Goal: Task Accomplishment & Management: Use online tool/utility

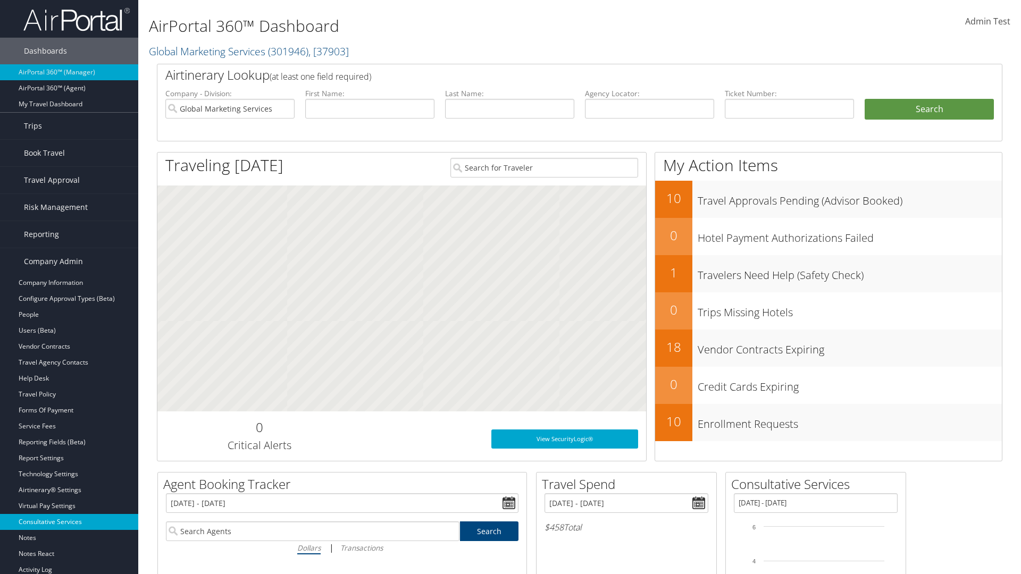
click at [69, 522] on link "Consultative Services" at bounding box center [69, 522] width 138 height 16
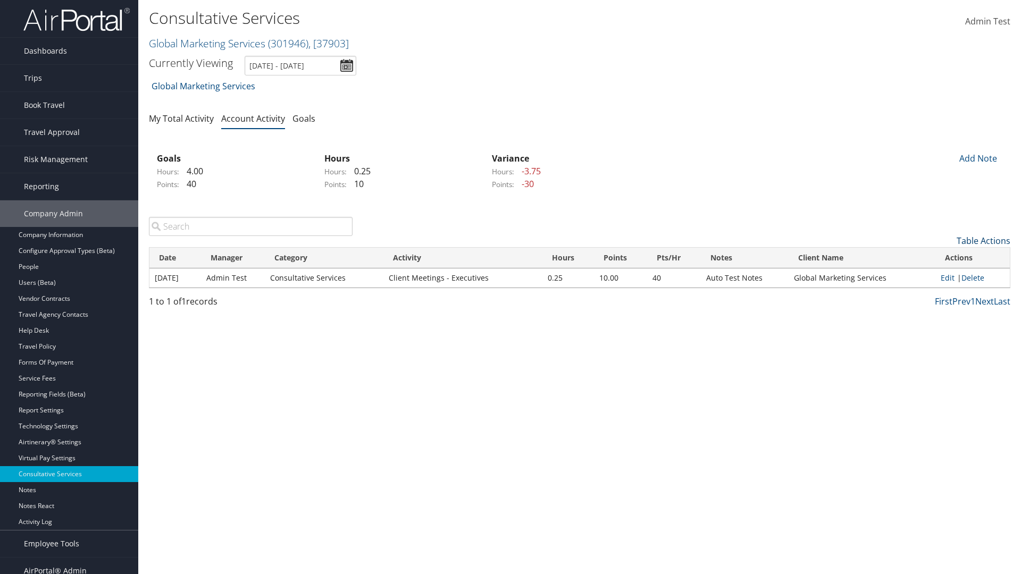
click at [983, 241] on link "Table Actions" at bounding box center [984, 241] width 54 height 12
click at [940, 257] on link "New Record" at bounding box center [940, 257] width 140 height 18
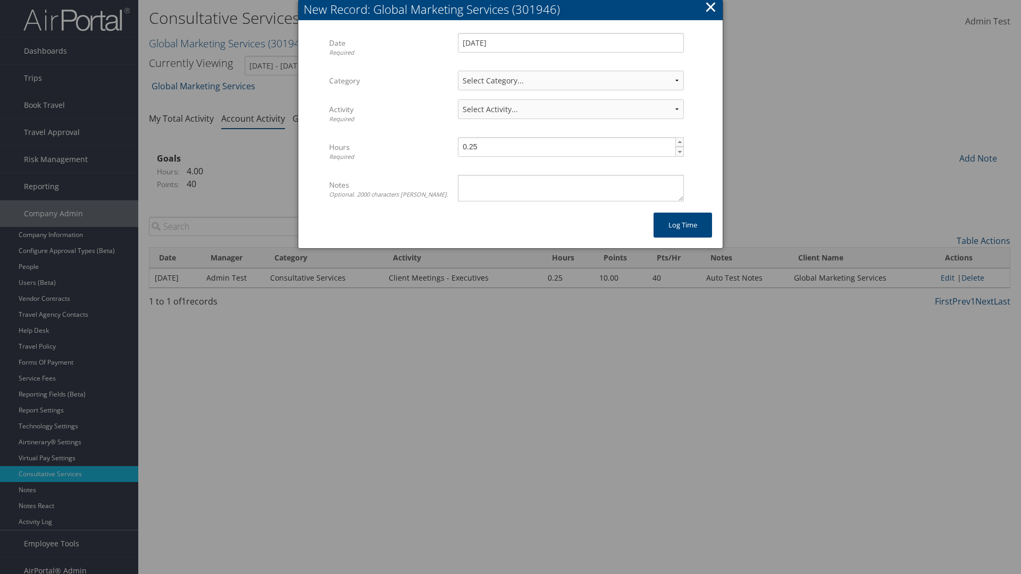
select select "2"
select select "239-1"
click at [571, 188] on textarea "Notes Optional. 2000 characters max." at bounding box center [571, 188] width 226 height 27
type textarea "Auto Test Notes"
click at [683, 225] on button "Log time" at bounding box center [683, 225] width 59 height 25
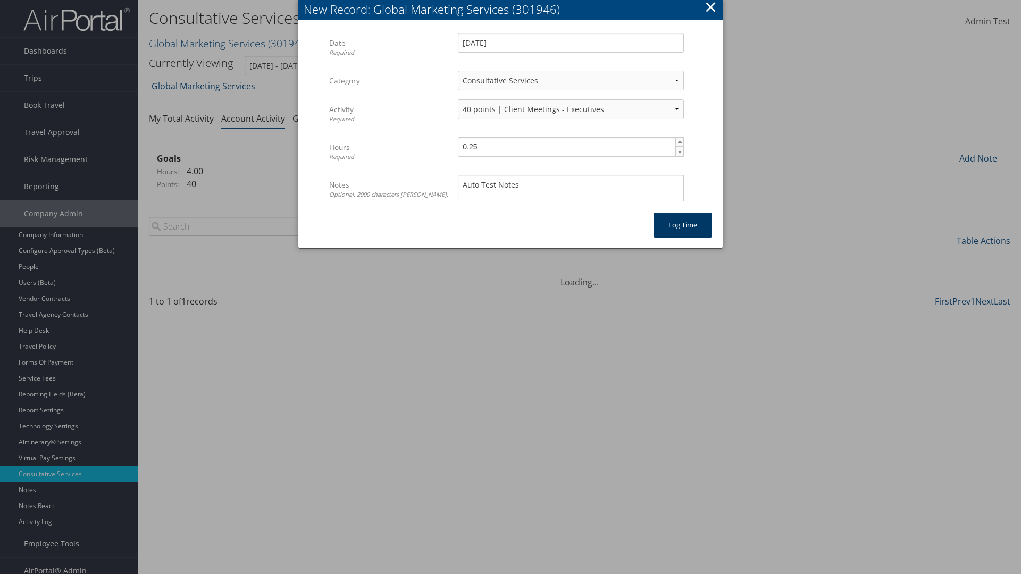
scroll to position [11, 0]
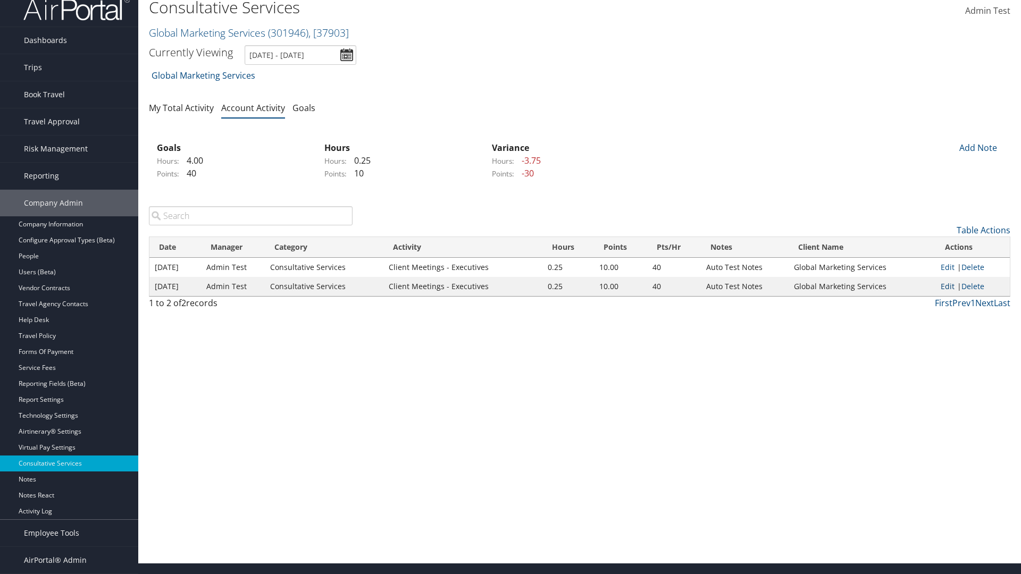
click at [948, 286] on link "Edit" at bounding box center [948, 286] width 14 height 10
select select "2"
select select "239-1"
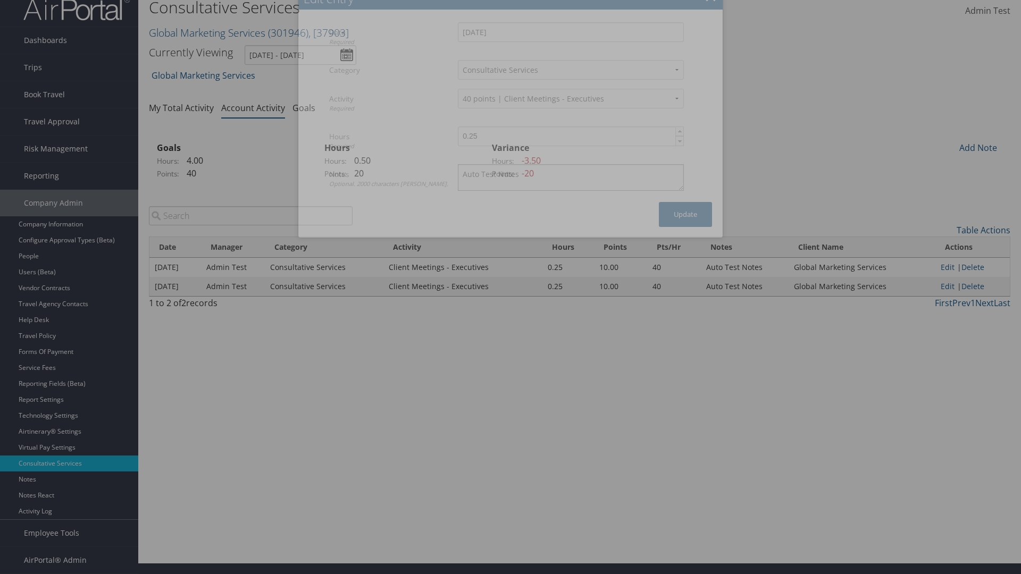
click at [571, 188] on textarea "Auto Test Notes" at bounding box center [571, 177] width 226 height 27
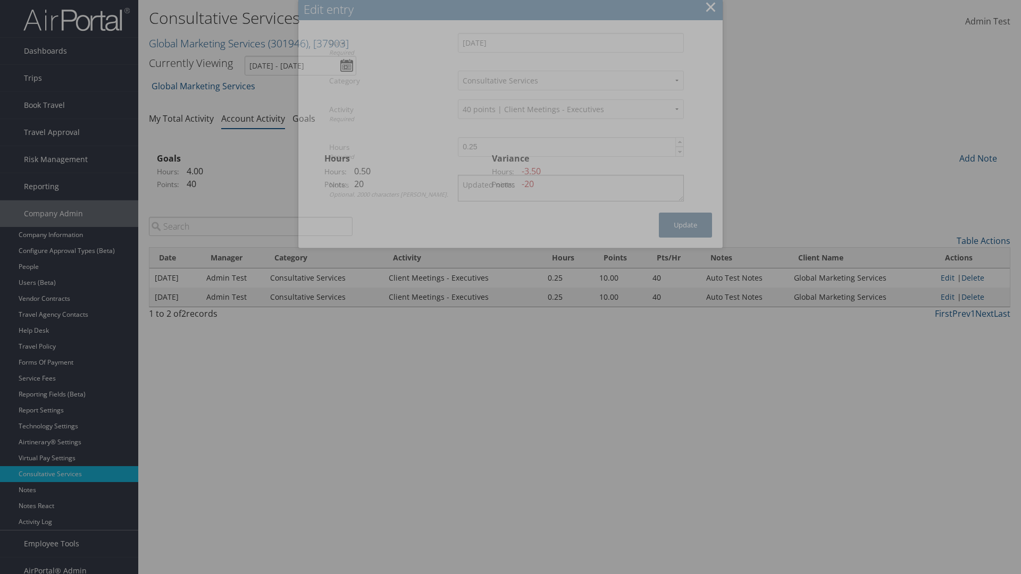
type textarea "Updated notes"
click at [686, 225] on button "Update" at bounding box center [685, 225] width 53 height 25
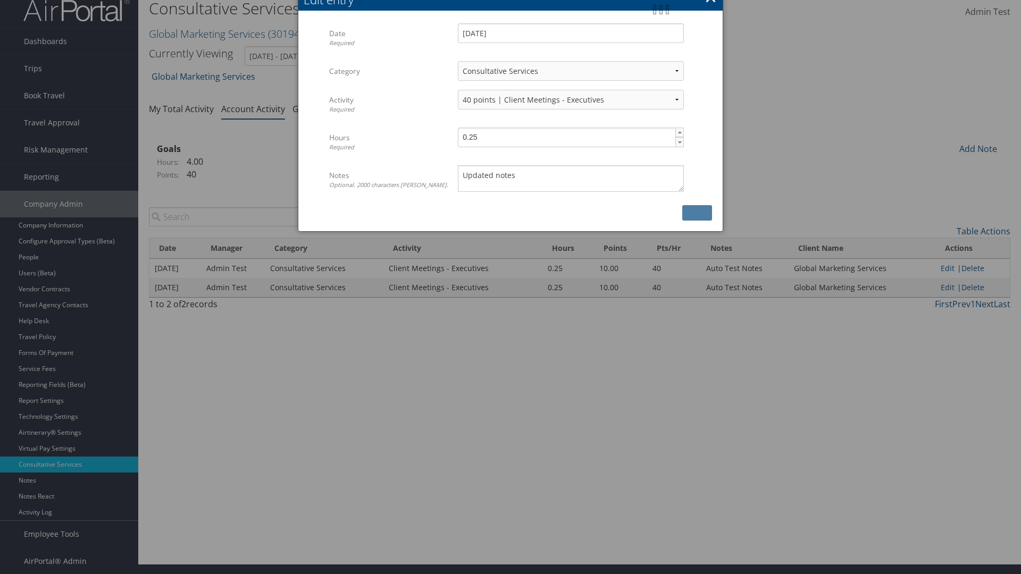
scroll to position [11, 0]
